Goal: Check status: Check status

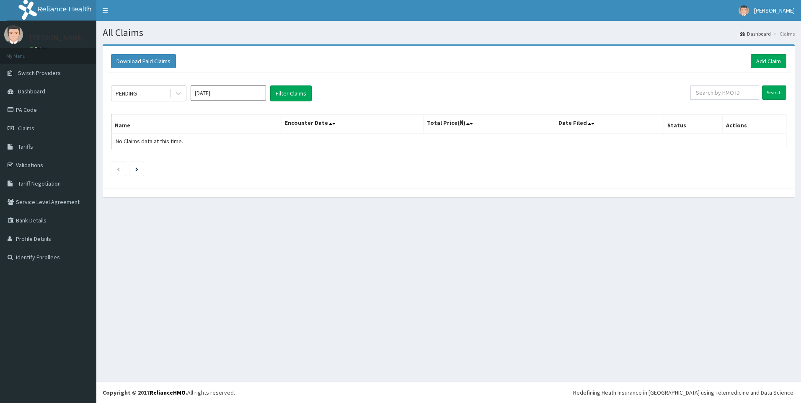
click at [283, 96] on button "Filter Claims" at bounding box center [290, 93] width 41 height 16
click at [238, 89] on input "[DATE]" at bounding box center [228, 92] width 75 height 15
click at [226, 168] on div "Aug" at bounding box center [228, 162] width 17 height 15
click at [278, 98] on button "Filter Claims" at bounding box center [290, 93] width 41 height 16
click at [285, 99] on button "Filter Claims" at bounding box center [290, 93] width 41 height 16
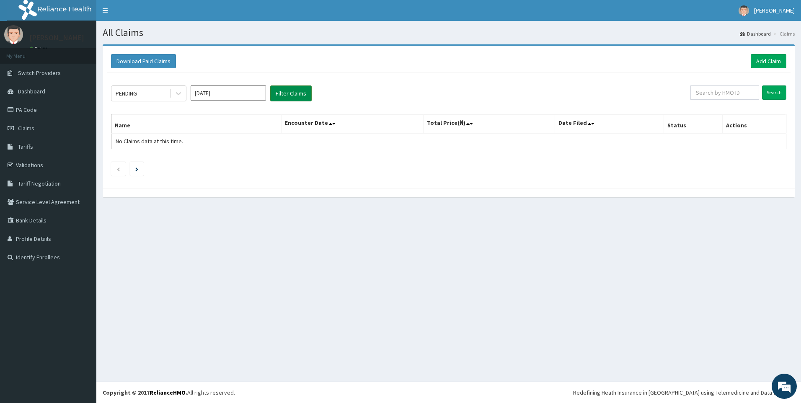
click at [279, 98] on button "Filter Claims" at bounding box center [290, 93] width 41 height 16
click at [242, 95] on input "[DATE]" at bounding box center [228, 92] width 75 height 15
click at [251, 160] on div "Sep" at bounding box center [253, 162] width 17 height 15
type input "[DATE]"
click at [289, 98] on button "Filter Claims" at bounding box center [290, 93] width 41 height 16
